Goal: Find specific page/section: Find specific page/section

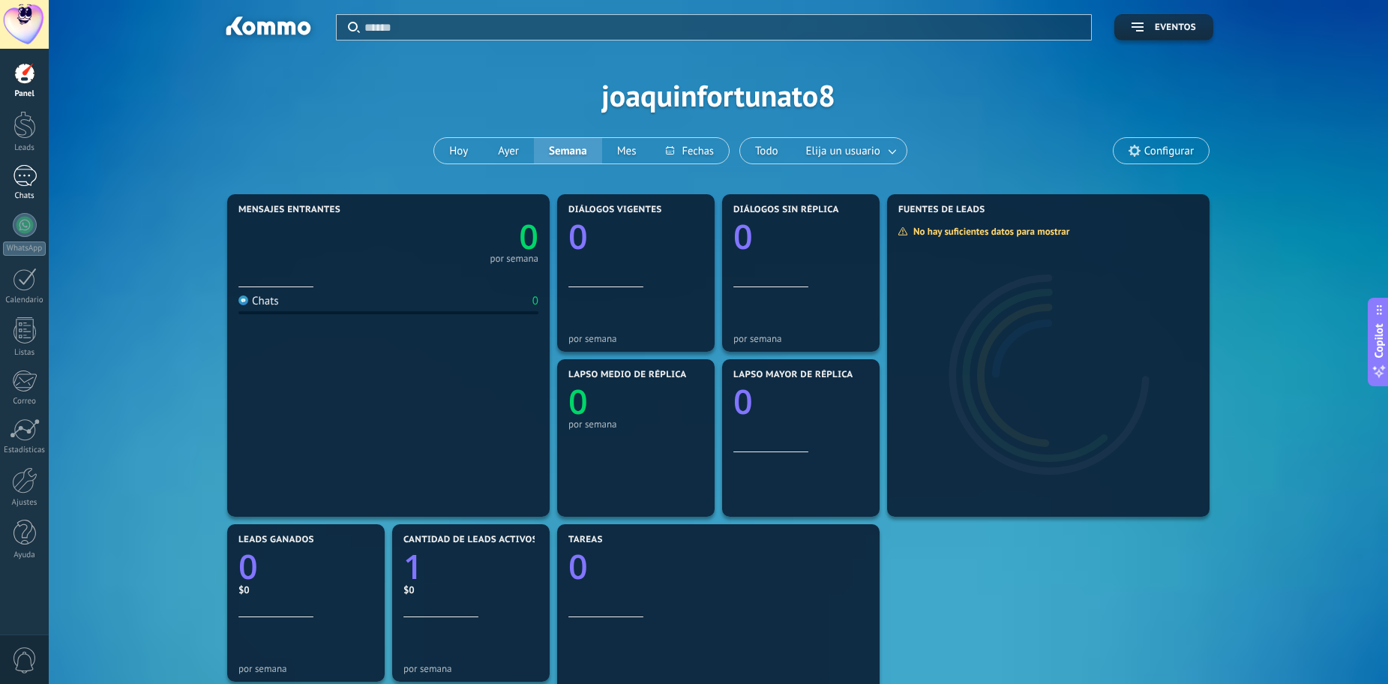
click at [25, 186] on div at bounding box center [25, 176] width 24 height 22
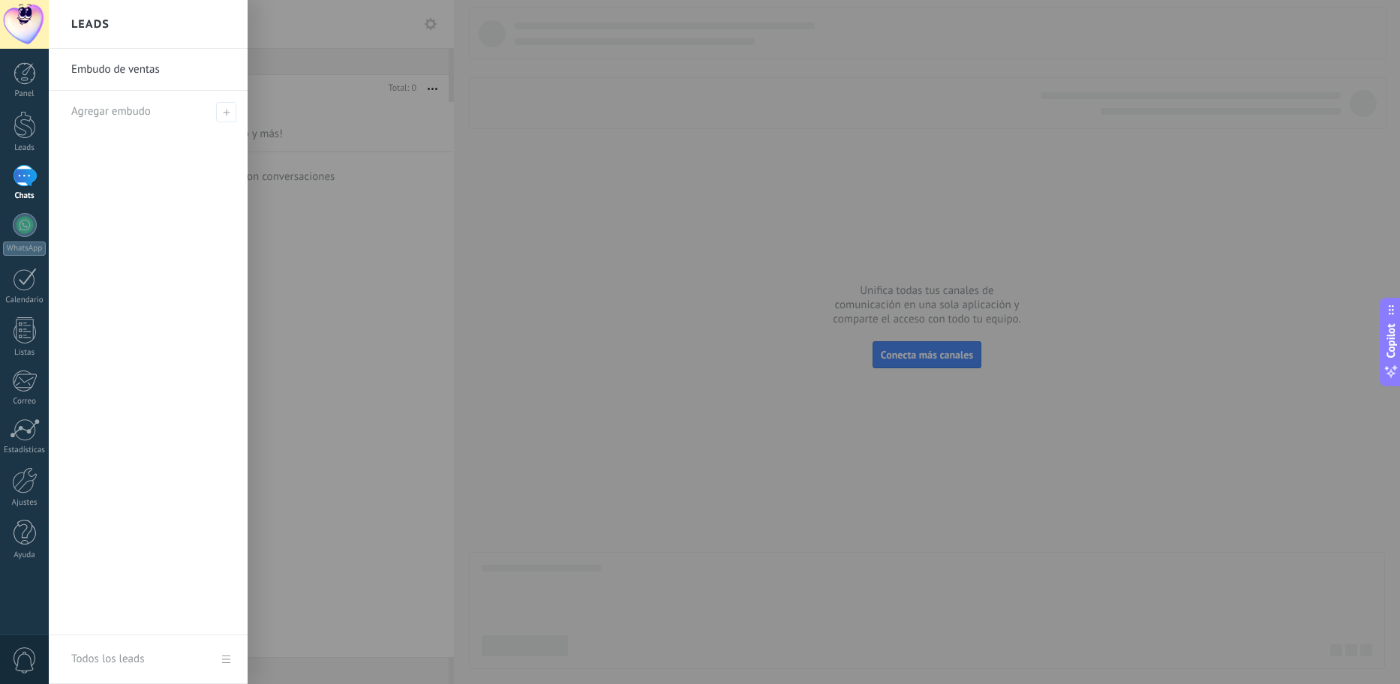
click at [19, 457] on div "Panel Leads Chats WhatsApp Clientes" at bounding box center [24, 318] width 49 height 513
click at [18, 446] on div "Estadísticas" at bounding box center [25, 451] width 44 height 10
